Goal: Navigation & Orientation: Find specific page/section

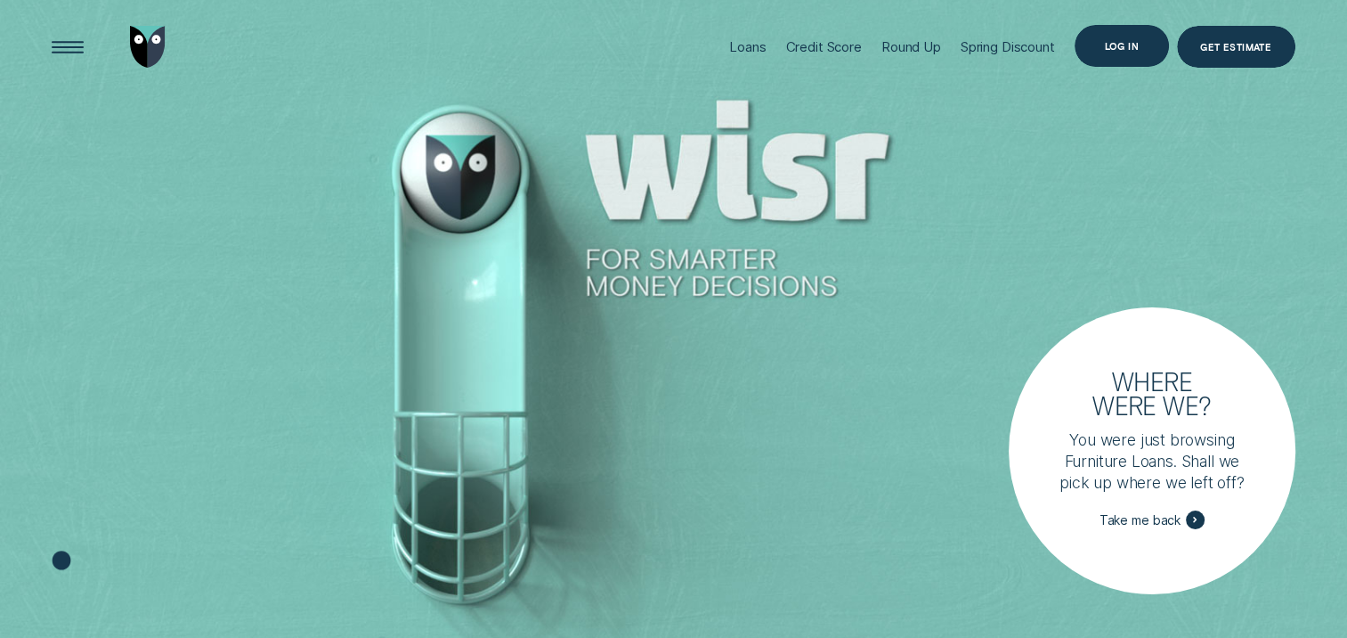
click at [1104, 42] on div "Log in" at bounding box center [1121, 46] width 35 height 8
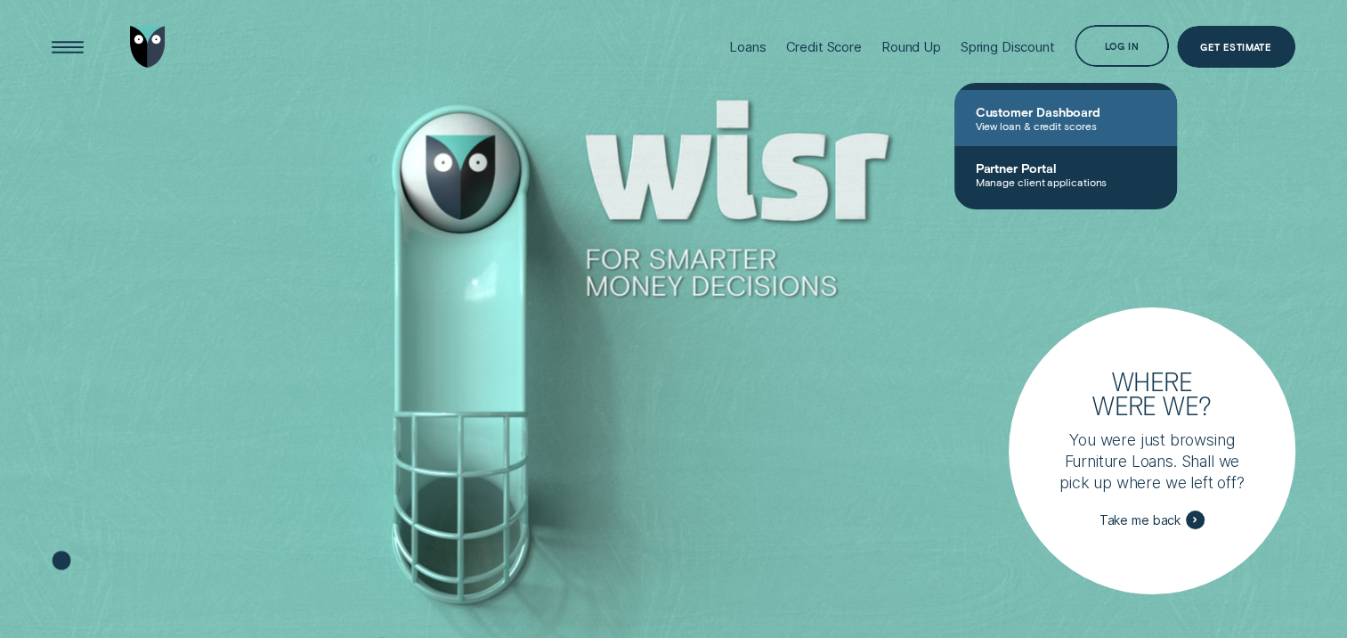
click at [1035, 120] on span "View loan & credit scores" at bounding box center [1066, 125] width 180 height 12
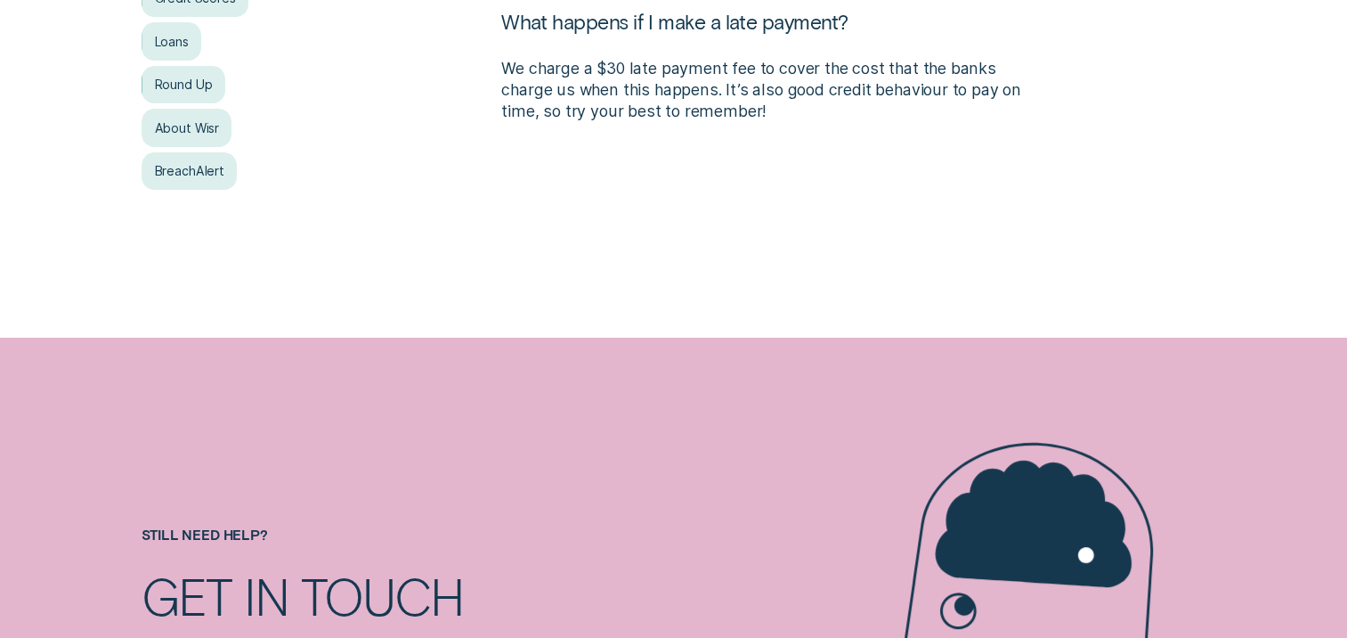
scroll to position [516, 0]
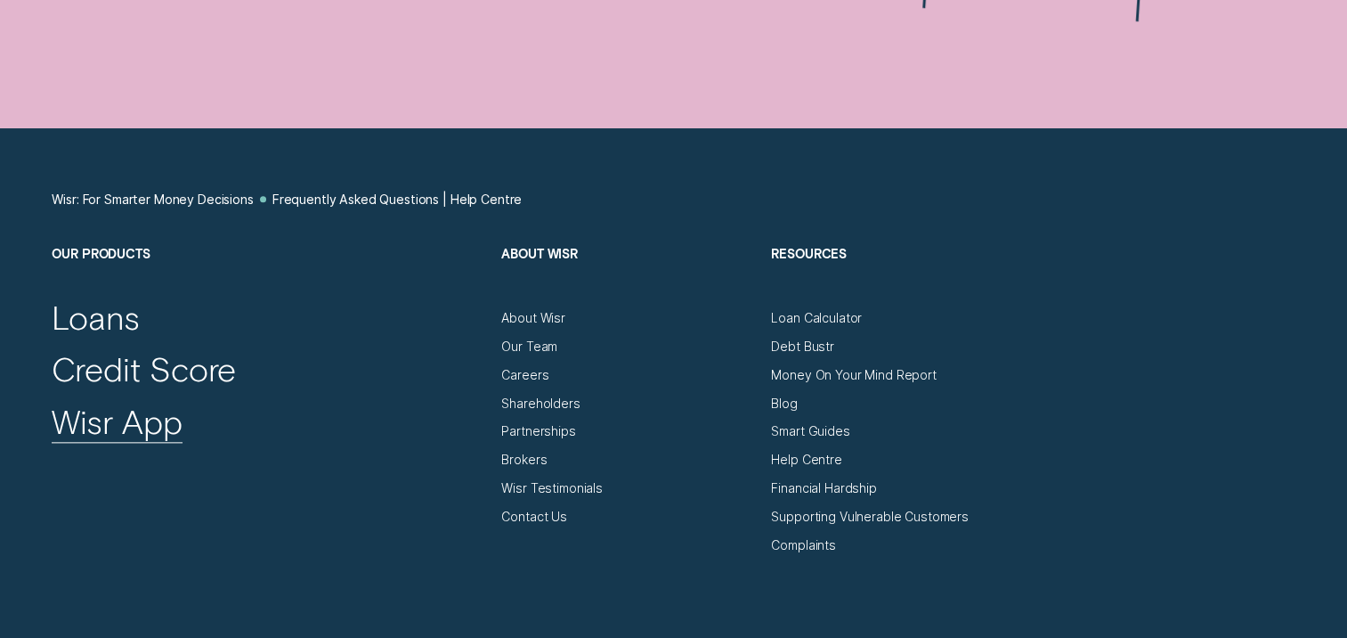
scroll to position [2080, 0]
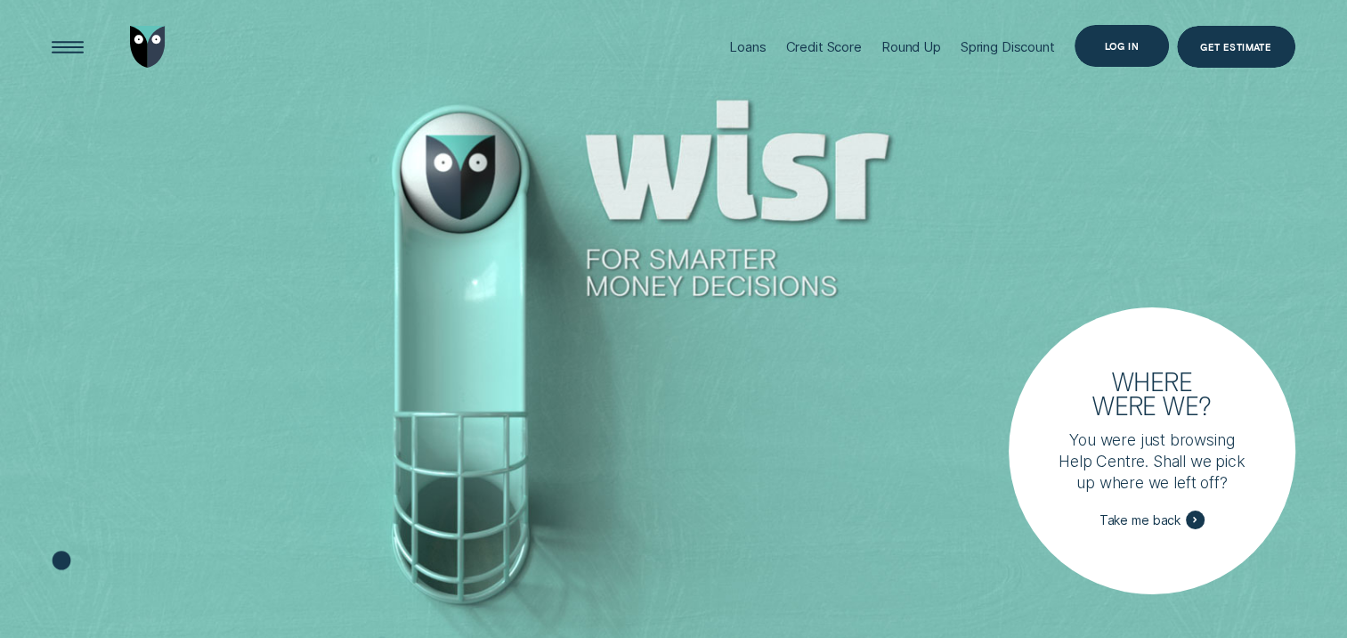
click at [1075, 37] on div "Log in" at bounding box center [1122, 46] width 94 height 43
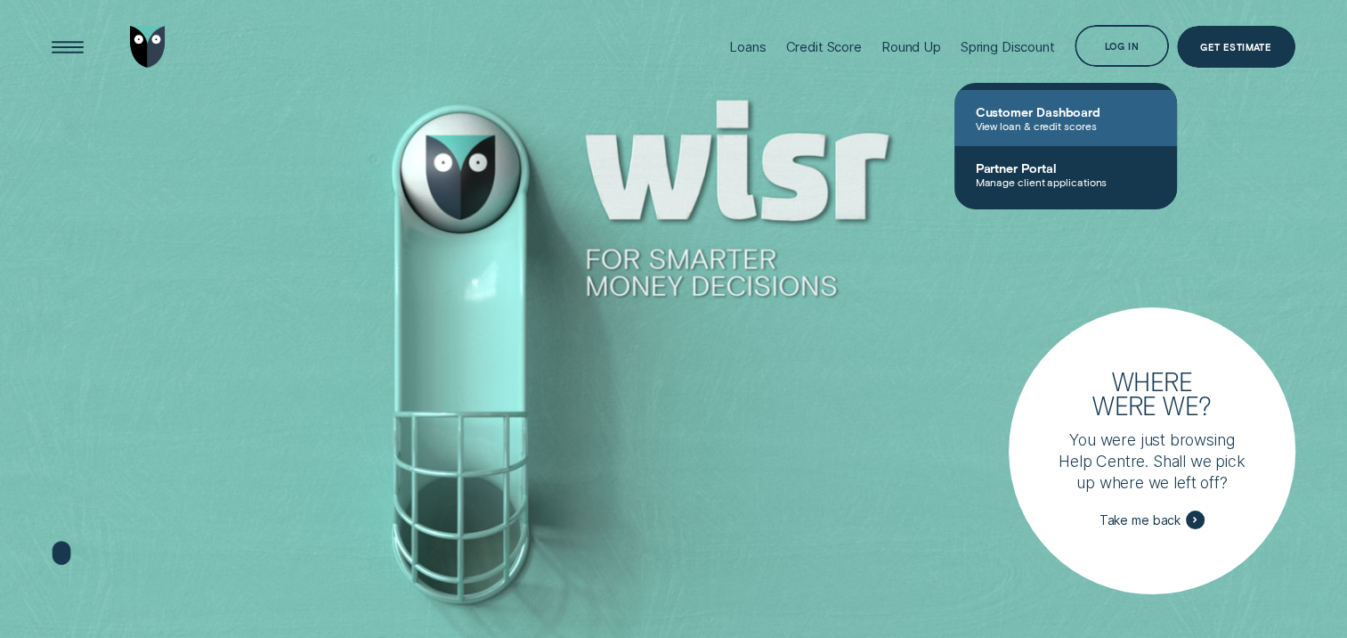
click at [1004, 113] on span "Customer Dashboard" at bounding box center [1066, 111] width 180 height 15
